Goal: Task Accomplishment & Management: Manage account settings

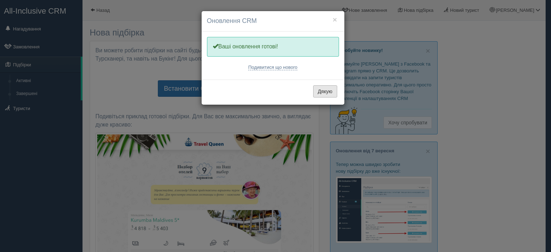
click at [324, 93] on button "Дякую" at bounding box center [325, 91] width 24 height 12
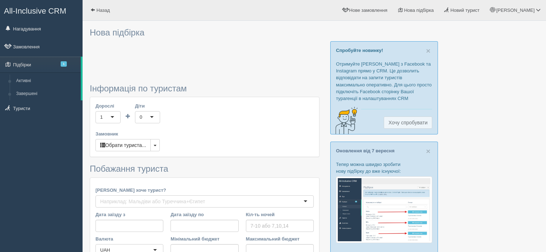
type input "10"
type input "616000"
type input "616100"
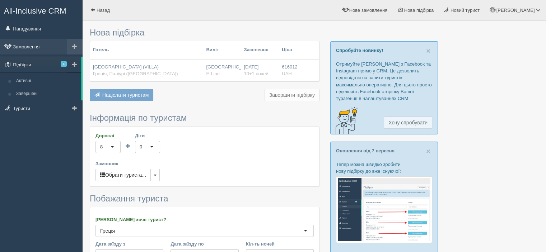
click at [42, 48] on link "Замовлення" at bounding box center [41, 47] width 83 height 16
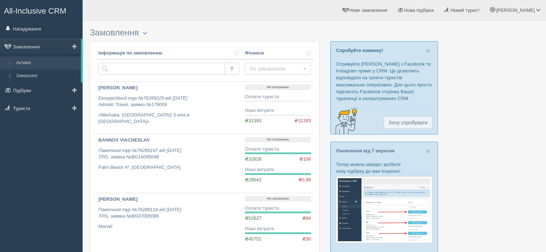
click at [27, 63] on link "Активні" at bounding box center [47, 63] width 68 height 13
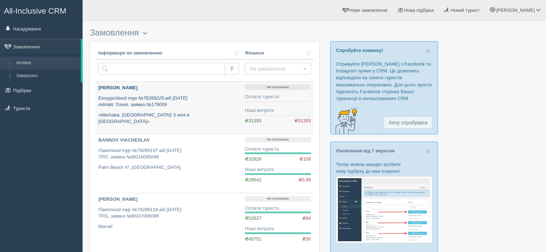
click at [141, 87] on p "[PERSON_NAME]" at bounding box center [168, 88] width 141 height 7
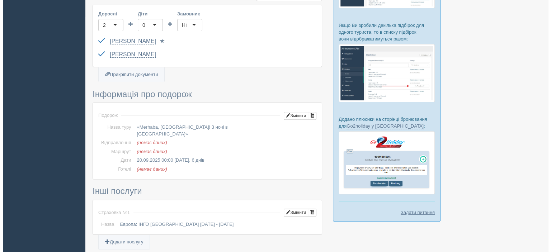
scroll to position [251, 0]
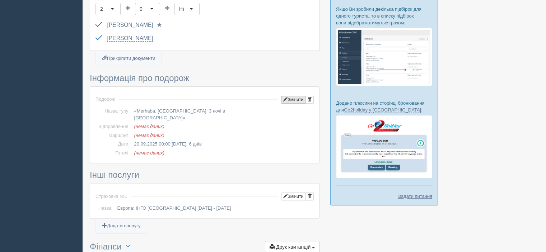
click at [294, 98] on button "Змінити" at bounding box center [293, 100] width 24 height 8
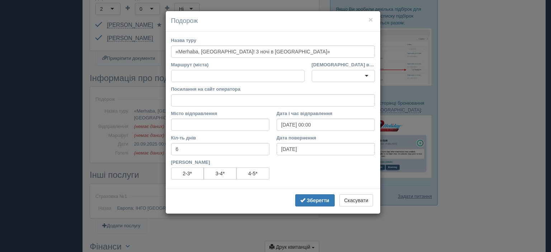
click at [221, 76] on input "Маршрут (міста)" at bounding box center [238, 76] width 134 height 12
paste input "Міста : Велико-Тирново, Стамбул(3 ночі) Детальніше - https://adriatic-travel.co…"
drag, startPoint x: 302, startPoint y: 74, endPoint x: 239, endPoint y: 79, distance: 63.3
click at [239, 79] on input "Міста : Велико-Тирново, Стамбул(3 ночі) Детальніше - https://adriatic-travel.co…" at bounding box center [238, 76] width 134 height 12
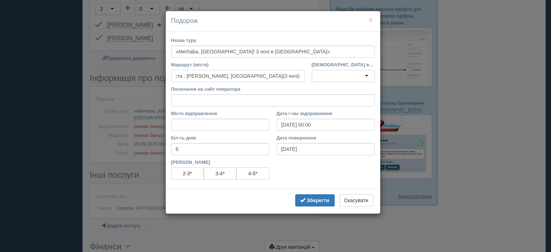
scroll to position [0, 0]
click at [336, 79] on div at bounding box center [343, 76] width 63 height 12
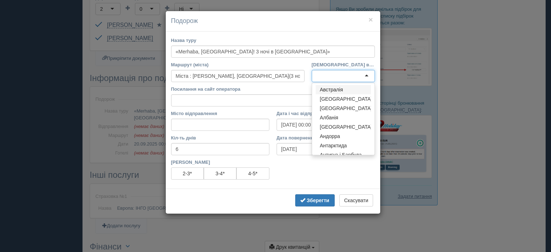
type input "Міста : Велико-Тирново, Стамбул(3 ночі)"
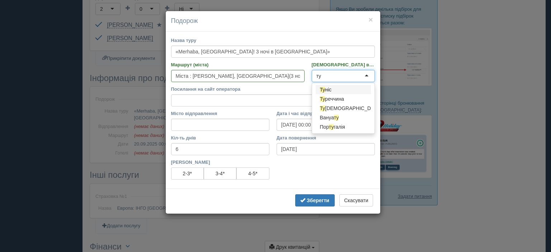
type input "тур"
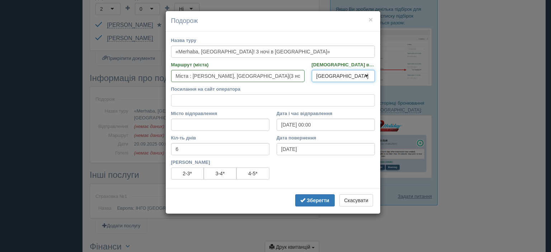
click at [212, 97] on input "Посилання на сайт оператора" at bounding box center [273, 100] width 204 height 12
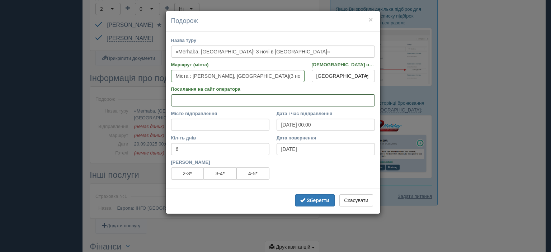
paste input "https://adriatic-travel.com.ua/tour/merhaba-istanbul#about_tour"
type input "https://adriatic-travel.com.ua/tour/merhaba-istanbul#about_tour"
click at [196, 123] on input "Місто відправлення" at bounding box center [220, 125] width 98 height 12
type input "Львів"
click at [316, 201] on b "Зберегти" at bounding box center [318, 201] width 23 height 6
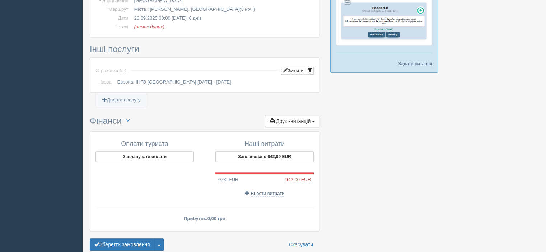
scroll to position [395, 0]
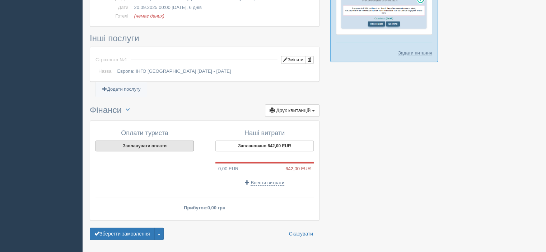
click at [157, 141] on button "Запланувати оплати" at bounding box center [144, 146] width 98 height 11
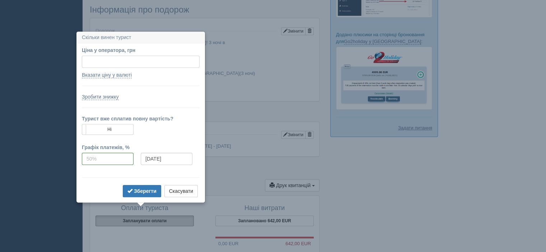
scroll to position [351, 0]
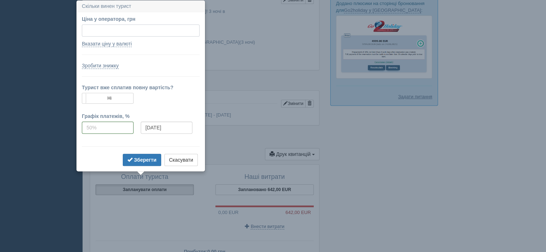
click at [108, 33] on input "Ціна у оператора, грн" at bounding box center [141, 30] width 118 height 12
type input "34818"
type input "712.02"
click at [122, 42] on link "Вказати ціну у валюті" at bounding box center [107, 44] width 50 height 6
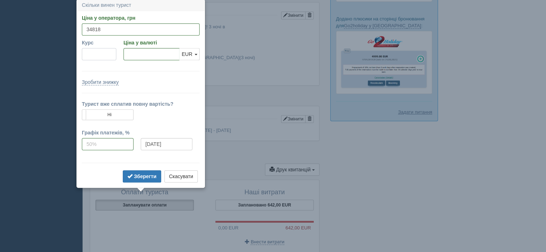
scroll to position [335, 0]
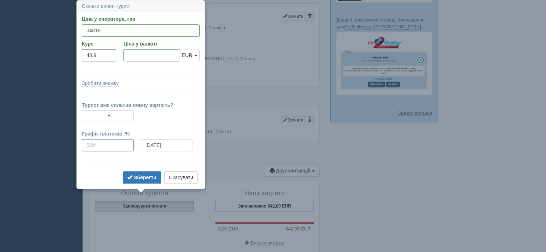
type input "48.9"
type input "712.02"
click at [164, 83] on div "Зробити знижку" at bounding box center [141, 83] width 118 height 7
click at [140, 177] on b "Зберегти" at bounding box center [145, 178] width 23 height 6
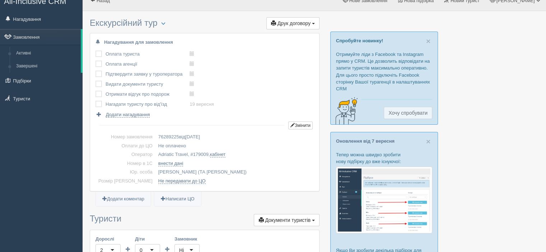
scroll to position [0, 0]
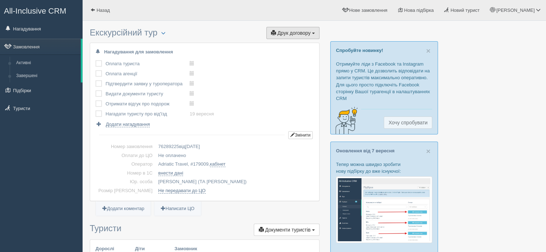
click at [294, 33] on span "Друк договору" at bounding box center [293, 33] width 33 height 6
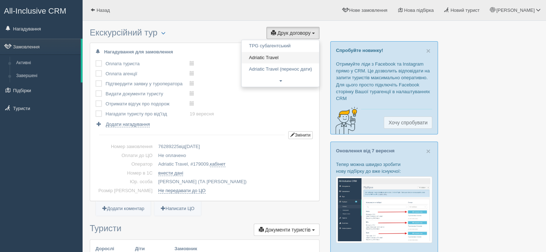
click at [278, 57] on link "Adriatic Travel" at bounding box center [281, 58] width 78 height 12
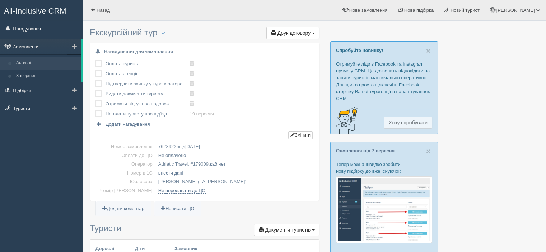
click at [43, 59] on link "Активні" at bounding box center [47, 63] width 68 height 13
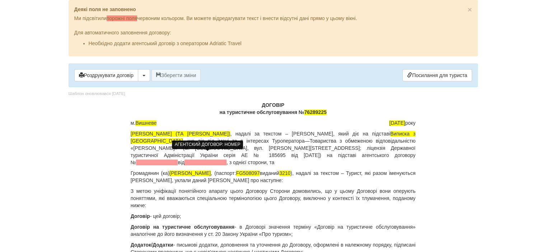
click at [178, 160] on span at bounding box center [157, 163] width 42 height 6
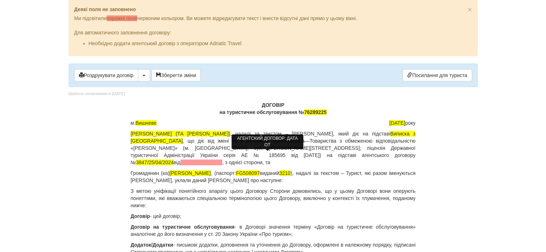
click at [223, 160] on span at bounding box center [202, 163] width 42 height 6
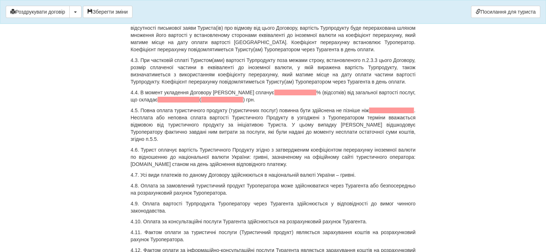
scroll to position [2549, 0]
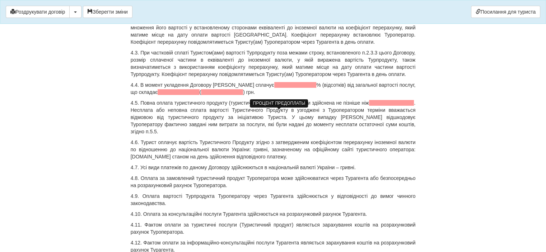
click at [274, 88] on span at bounding box center [295, 85] width 42 height 6
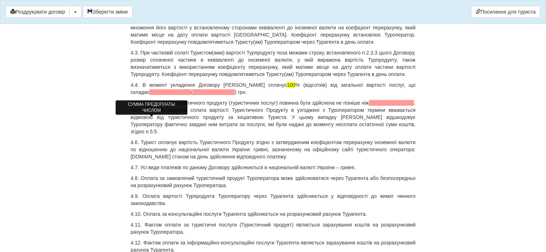
click at [162, 95] on span at bounding box center [170, 92] width 42 height 6
click at [165, 95] on span at bounding box center [186, 92] width 42 height 6
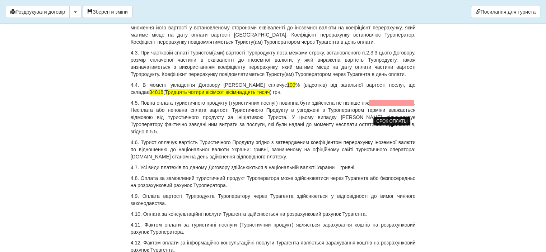
click at [379, 106] on span at bounding box center [391, 103] width 45 height 6
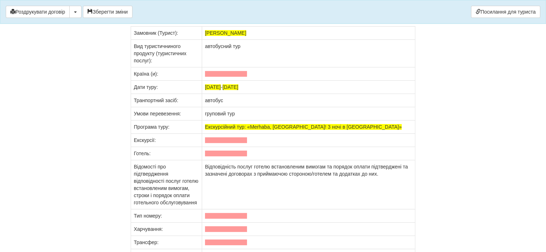
scroll to position [5672, 0]
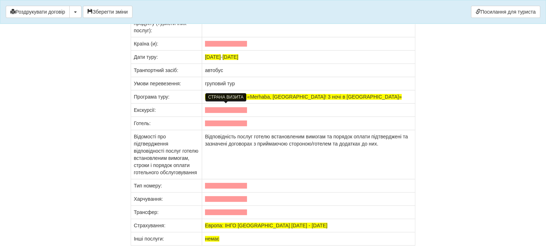
click at [230, 47] on span at bounding box center [226, 44] width 42 height 6
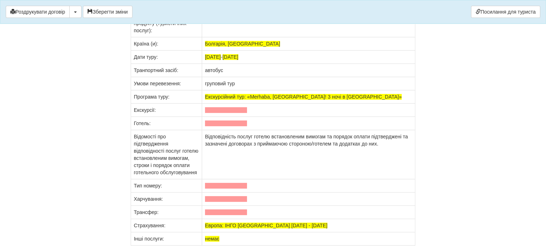
scroll to position [5708, 0]
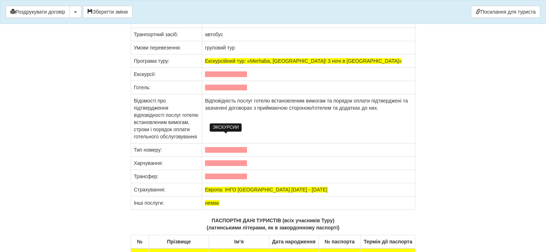
click at [225, 77] on span at bounding box center [226, 74] width 42 height 6
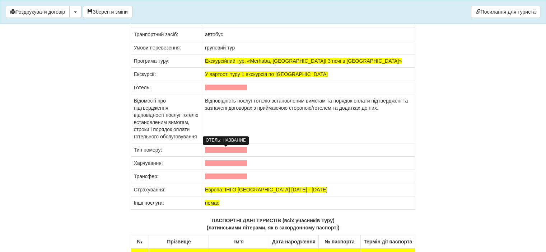
click at [239, 90] on span at bounding box center [226, 88] width 42 height 6
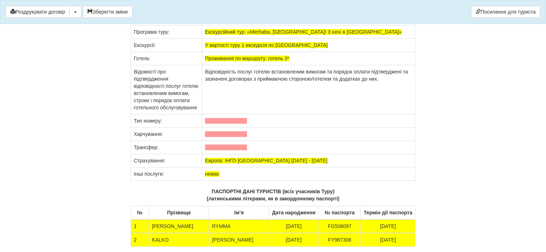
scroll to position [5780, 0]
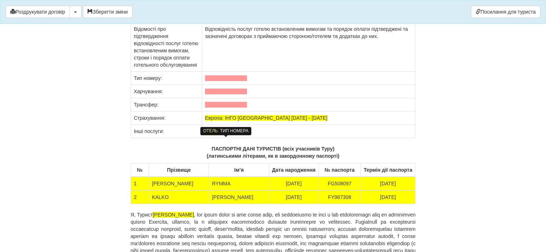
click at [207, 81] on span at bounding box center [226, 78] width 42 height 6
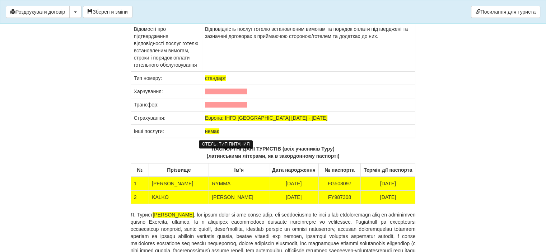
click at [234, 94] on span at bounding box center [226, 92] width 42 height 6
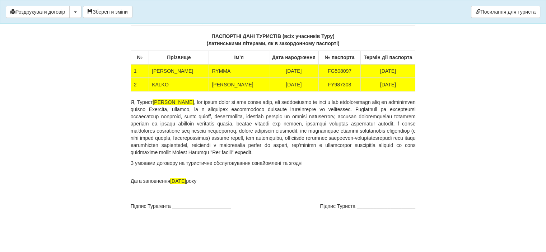
scroll to position [5954, 0]
click at [111, 11] on button "Зберегти зміни" at bounding box center [108, 12] width 50 height 12
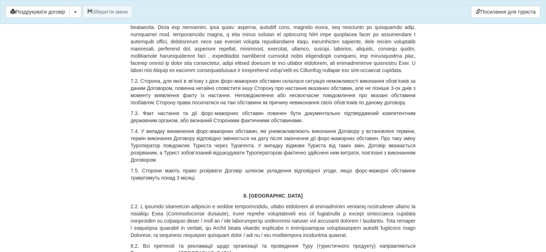
scroll to position [4159, 0]
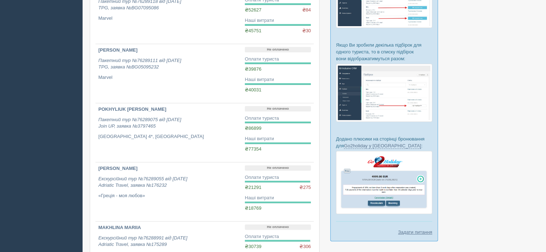
scroll to position [251, 0]
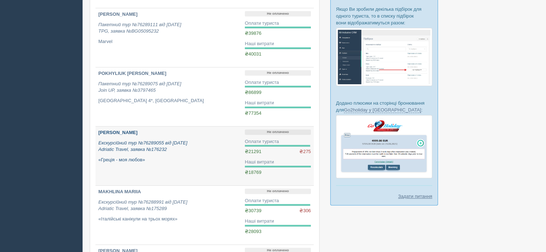
click at [135, 131] on p "BABENKO TETIANA" at bounding box center [168, 133] width 141 height 7
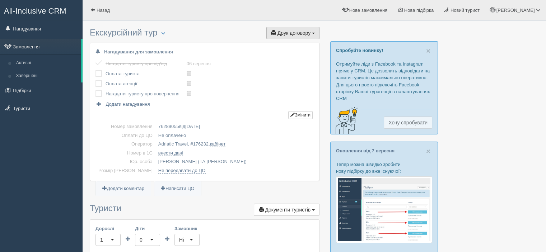
click at [288, 32] on span "Друк договору" at bounding box center [293, 33] width 33 height 6
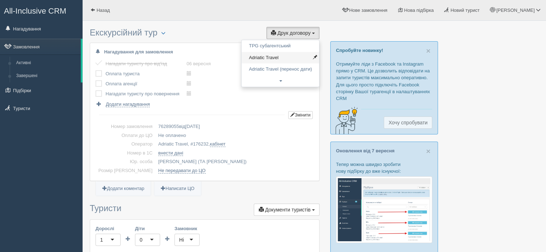
click at [286, 53] on link "Adriatic Travel" at bounding box center [281, 58] width 78 height 12
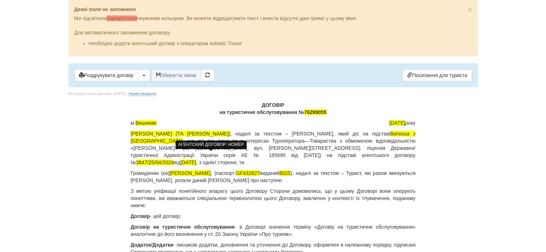
click at [174, 160] on span "3847/25/04/2024" at bounding box center [155, 163] width 38 height 6
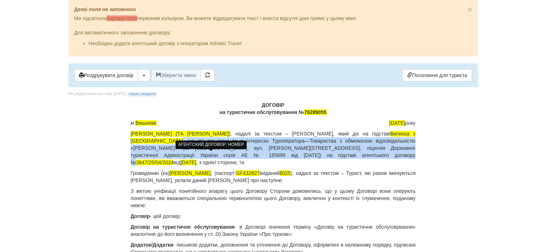
copy p ", що діє від імені та в інтересах Туроператора—Товариства з обмеженою відповіда…"
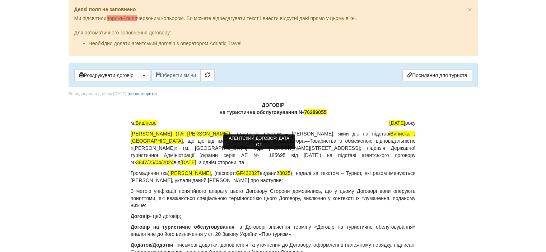
click at [196, 160] on span "[DATE]" at bounding box center [189, 163] width 16 height 6
copy p "від"
